Goal: Information Seeking & Learning: Learn about a topic

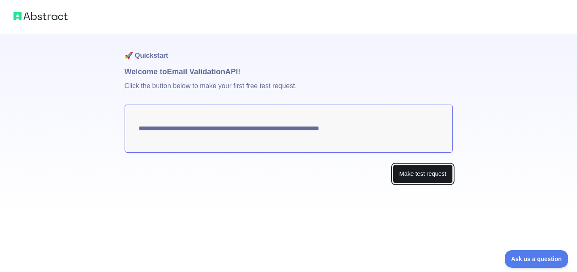
click at [419, 173] on button "Make test request" at bounding box center [423, 174] width 60 height 19
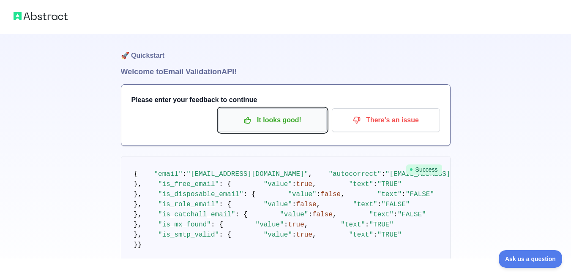
click at [280, 122] on p "It looks good!" at bounding box center [272, 120] width 95 height 14
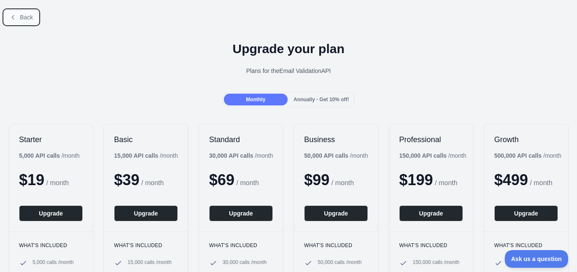
click at [16, 11] on button "Back" at bounding box center [21, 17] width 34 height 14
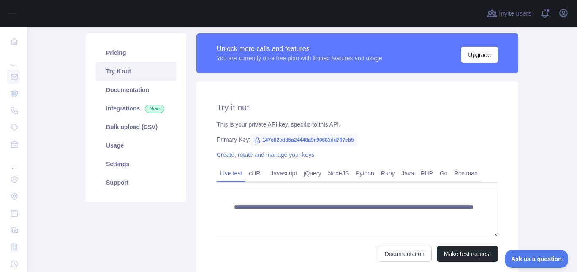
scroll to position [65, 0]
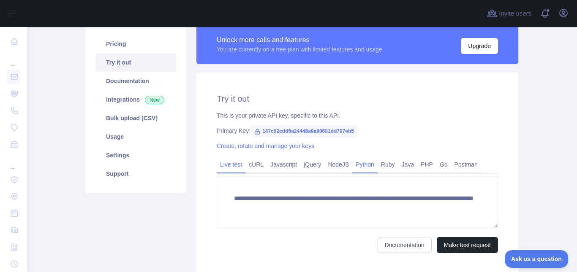
click at [365, 161] on link "Python" at bounding box center [364, 165] width 25 height 14
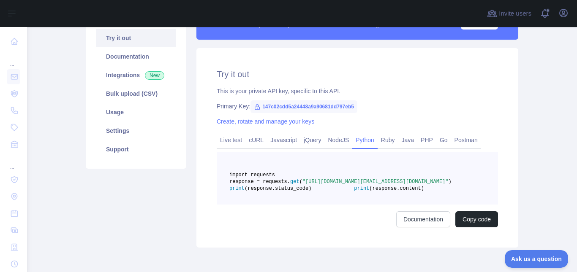
scroll to position [102, 0]
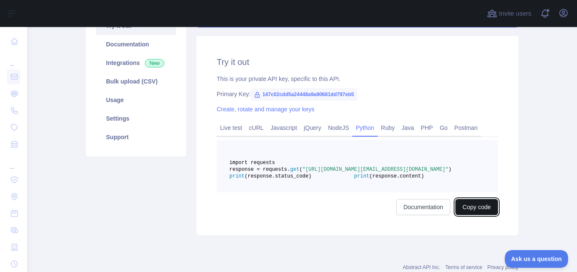
click at [463, 215] on button "Copy code" at bounding box center [476, 207] width 43 height 16
click at [421, 215] on div "import requests response = requests. get ( "https://emailvalidation.abstractapi…" at bounding box center [357, 177] width 281 height 75
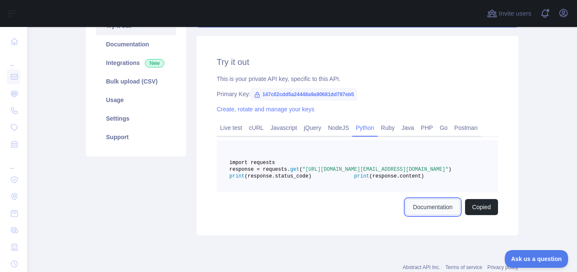
click at [424, 215] on link "Documentation" at bounding box center [433, 207] width 54 height 16
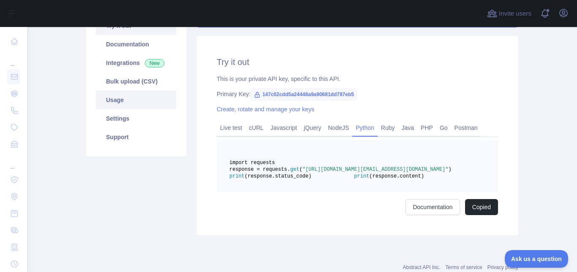
click at [114, 106] on link "Usage" at bounding box center [136, 100] width 80 height 19
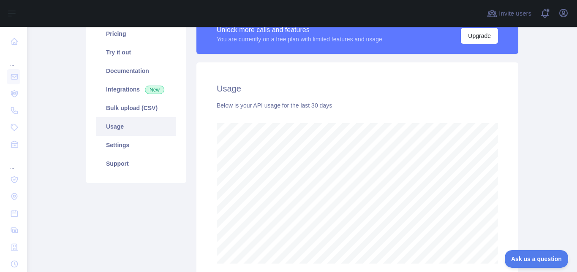
scroll to position [77, 0]
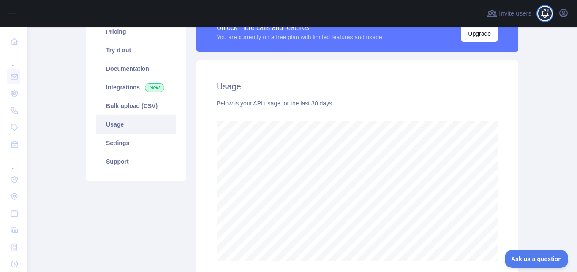
click at [545, 11] on span at bounding box center [548, 13] width 17 height 27
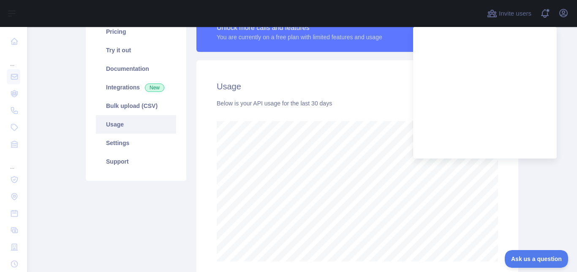
click at [510, 181] on div "Usage Below is your API usage for the last 30 days" at bounding box center [357, 171] width 322 height 222
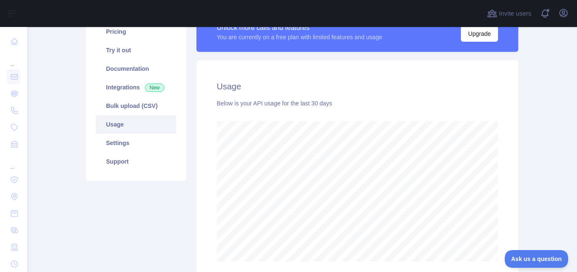
click at [561, 72] on main "Email Validation API Pricing Try it out Documentation Integrations New Bulk upl…" at bounding box center [302, 149] width 550 height 245
click at [562, 91] on main "Email Validation API Pricing Try it out Documentation Integrations New Bulk upl…" at bounding box center [302, 149] width 550 height 245
click at [121, 54] on link "Try it out" at bounding box center [136, 50] width 80 height 19
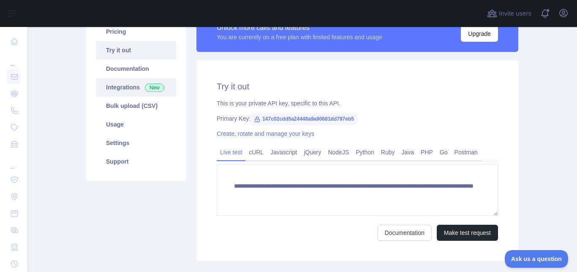
click at [132, 87] on link "Integrations New" at bounding box center [136, 87] width 80 height 19
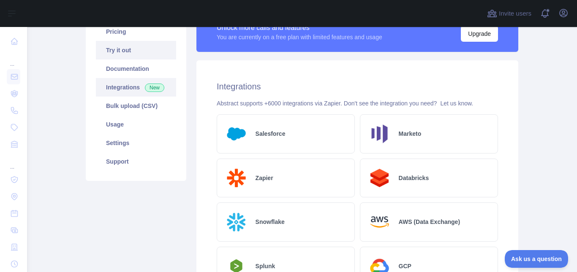
click at [124, 51] on link "Try it out" at bounding box center [136, 50] width 80 height 19
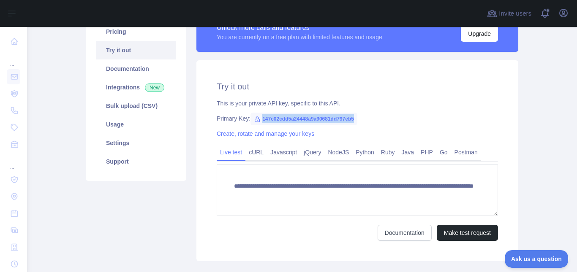
copy span "147c02cdd5a24448a9a90681dd797eb5"
drag, startPoint x: 258, startPoint y: 119, endPoint x: 349, endPoint y: 121, distance: 91.3
click at [349, 121] on span "147c02cdd5a24448a9a90681dd797eb5" at bounding box center [304, 119] width 107 height 13
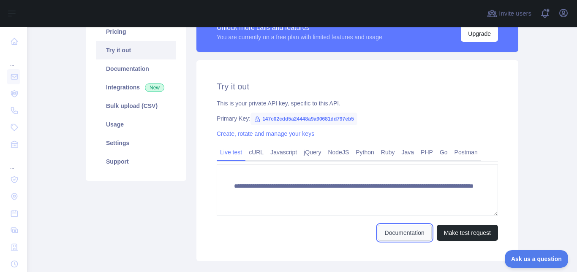
click at [405, 239] on link "Documentation" at bounding box center [405, 233] width 54 height 16
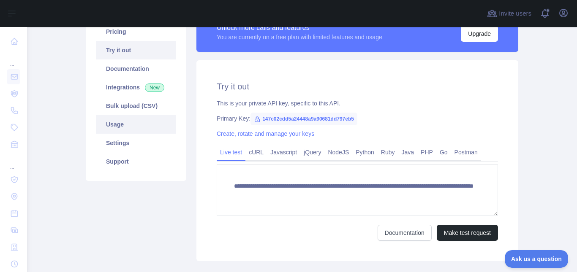
click at [128, 127] on link "Usage" at bounding box center [136, 124] width 80 height 19
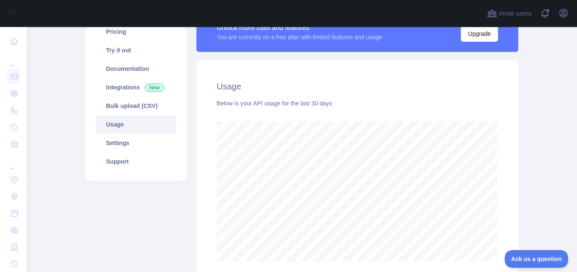
scroll to position [245, 544]
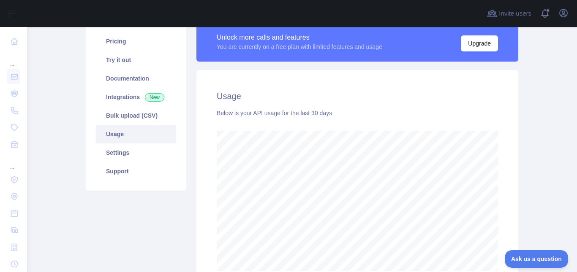
click at [562, 44] on main "Email Validation API Pricing Try it out Documentation Integrations New Bulk upl…" at bounding box center [302, 149] width 550 height 245
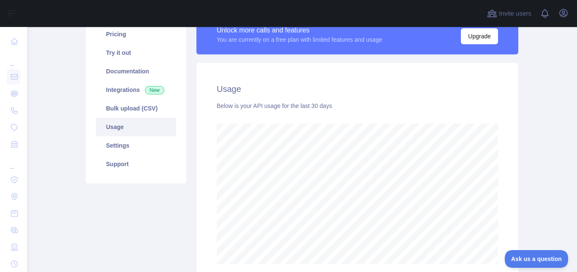
scroll to position [74, 0]
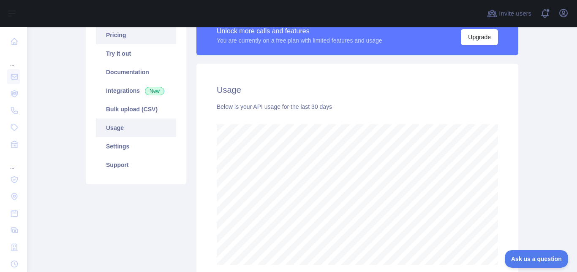
click at [131, 36] on link "Pricing" at bounding box center [136, 35] width 80 height 19
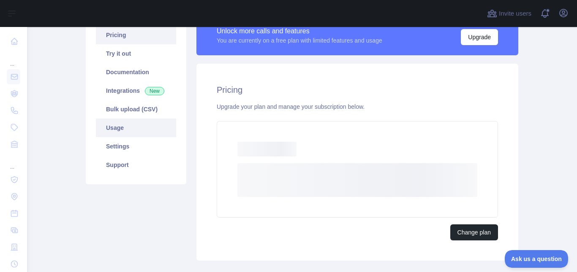
click at [120, 121] on link "Usage" at bounding box center [136, 128] width 80 height 19
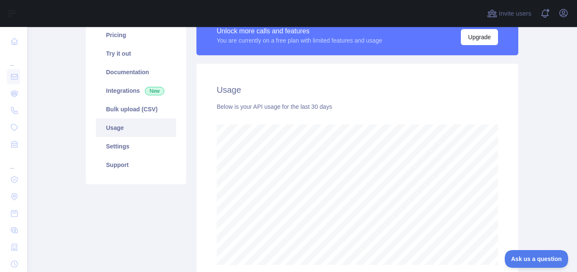
scroll to position [245, 544]
click at [136, 63] on link "Documentation" at bounding box center [136, 72] width 80 height 19
click at [124, 53] on link "Try it out" at bounding box center [136, 53] width 80 height 19
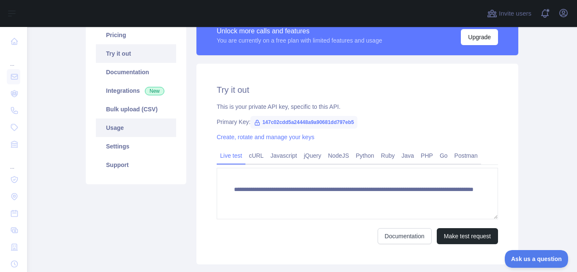
click at [126, 131] on link "Usage" at bounding box center [136, 128] width 80 height 19
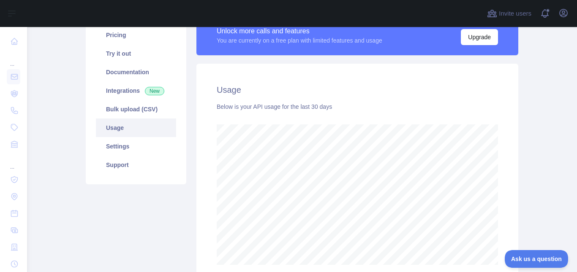
scroll to position [245, 544]
click at [134, 65] on link "Documentation" at bounding box center [136, 72] width 80 height 19
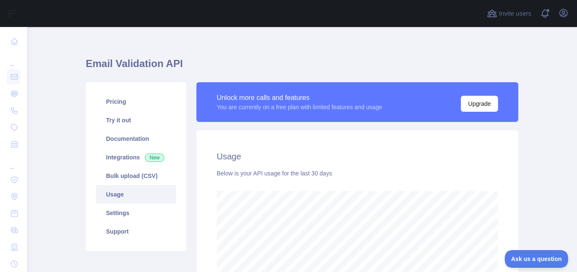
scroll to position [4, 0]
